Goal: Task Accomplishment & Management: Manage account settings

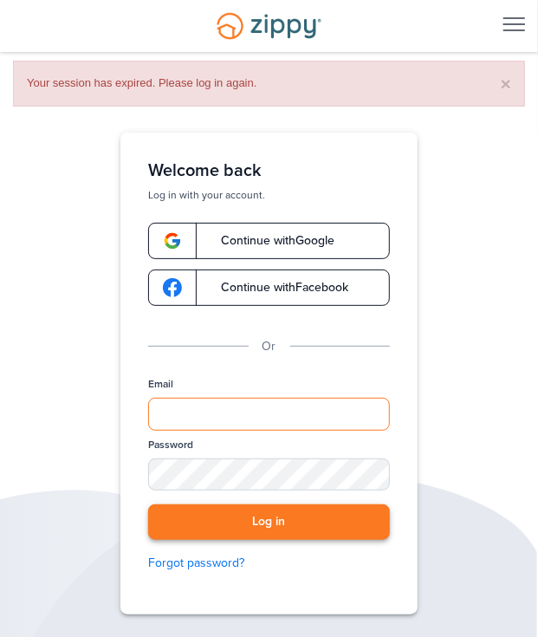
type input "**********"
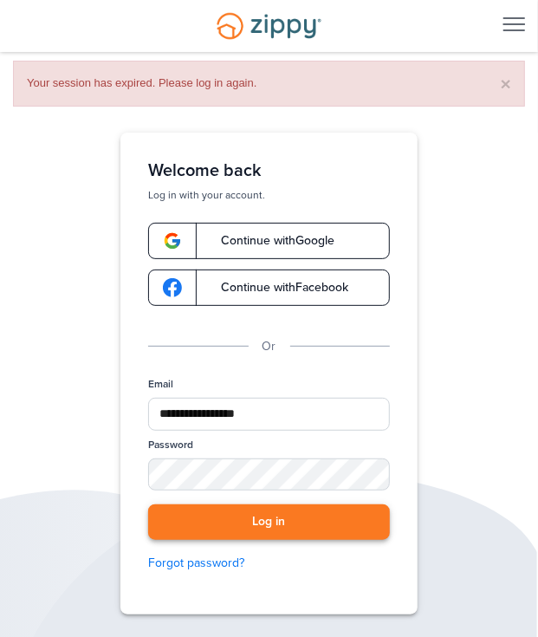
click at [264, 520] on button "Log in" at bounding box center [269, 522] width 242 height 36
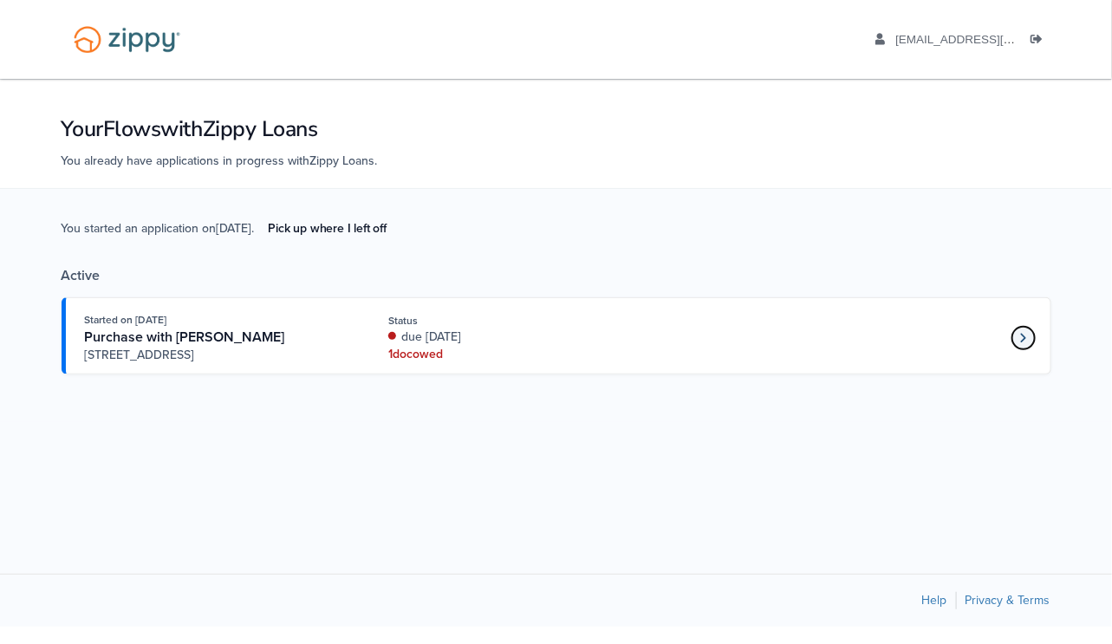
click at [550, 337] on icon "Loan number 4232534" at bounding box center [1023, 338] width 6 height 12
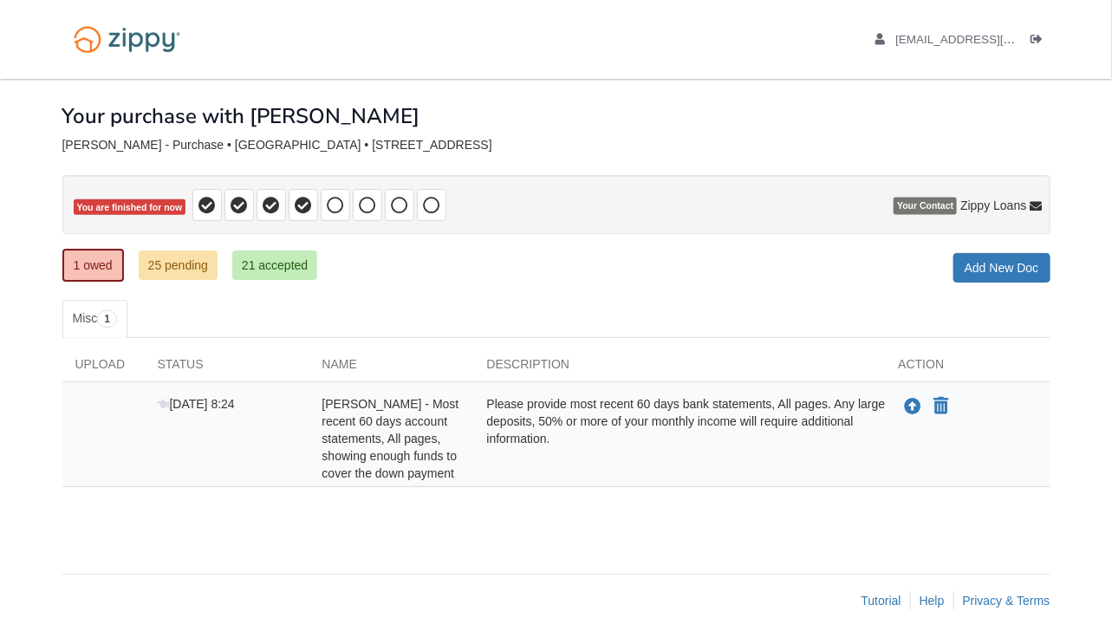
click at [781, 292] on div "× × × Pending Add Document Notice document will be included in the email sent t…" at bounding box center [556, 317] width 988 height 477
